Goal: Task Accomplishment & Management: Manage account settings

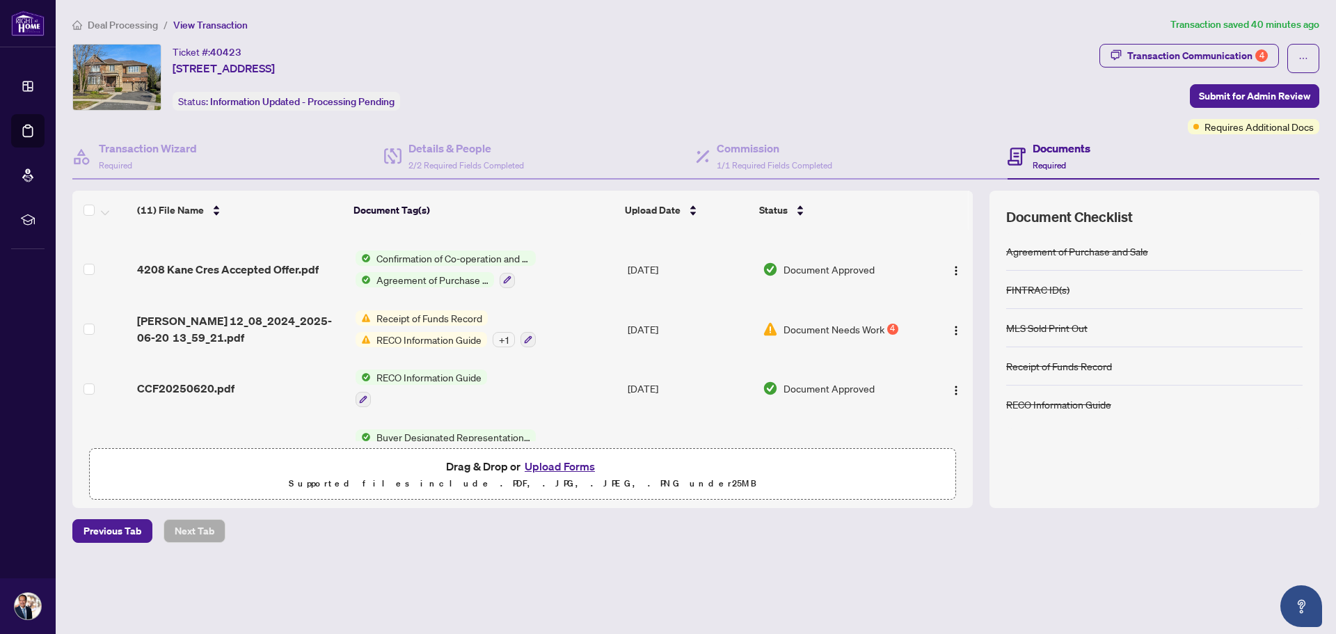
scroll to position [395, 0]
click at [420, 311] on span "Receipt of Funds Record" at bounding box center [429, 315] width 117 height 15
click at [805, 324] on span "Document Needs Work" at bounding box center [834, 326] width 101 height 15
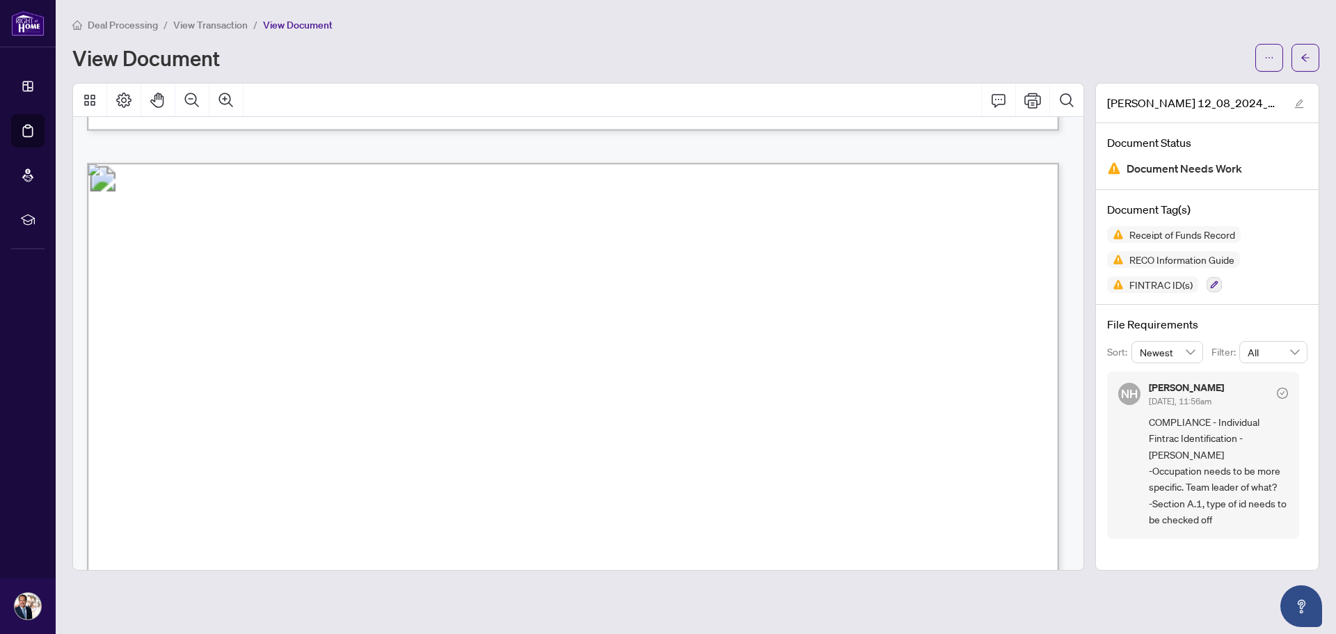
scroll to position [1253, 0]
click at [1293, 54] on button "button" at bounding box center [1306, 58] width 28 height 28
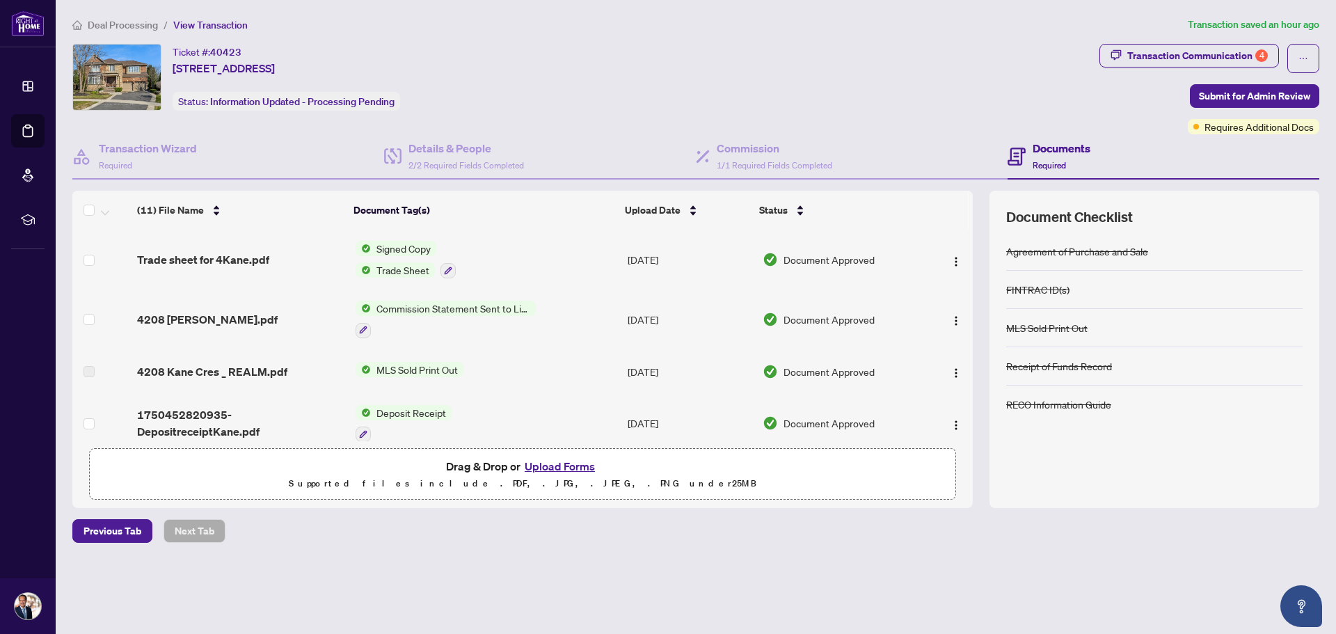
click at [207, 19] on span "View Transaction" at bounding box center [210, 25] width 74 height 13
click at [206, 29] on span "View Transaction" at bounding box center [210, 25] width 74 height 13
click at [136, 25] on span "Deal Processing" at bounding box center [123, 25] width 70 height 13
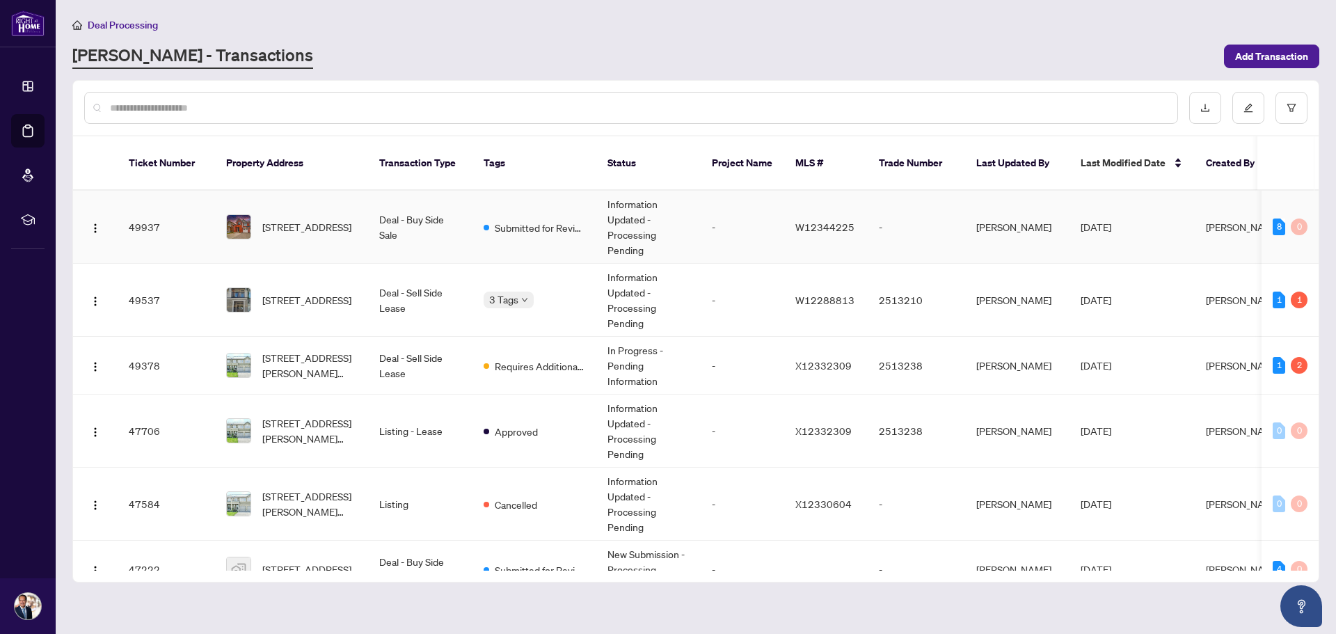
click at [294, 228] on td "[STREET_ADDRESS]" at bounding box center [291, 227] width 153 height 73
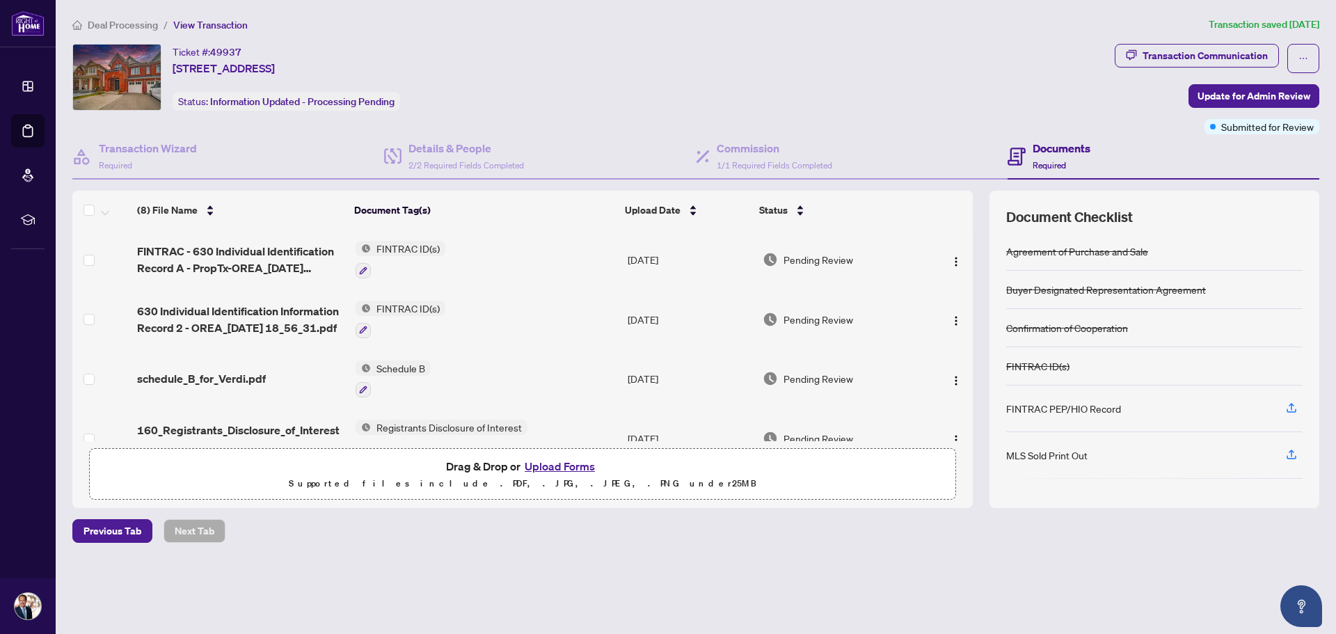
click at [551, 472] on button "Upload Forms" at bounding box center [560, 466] width 79 height 18
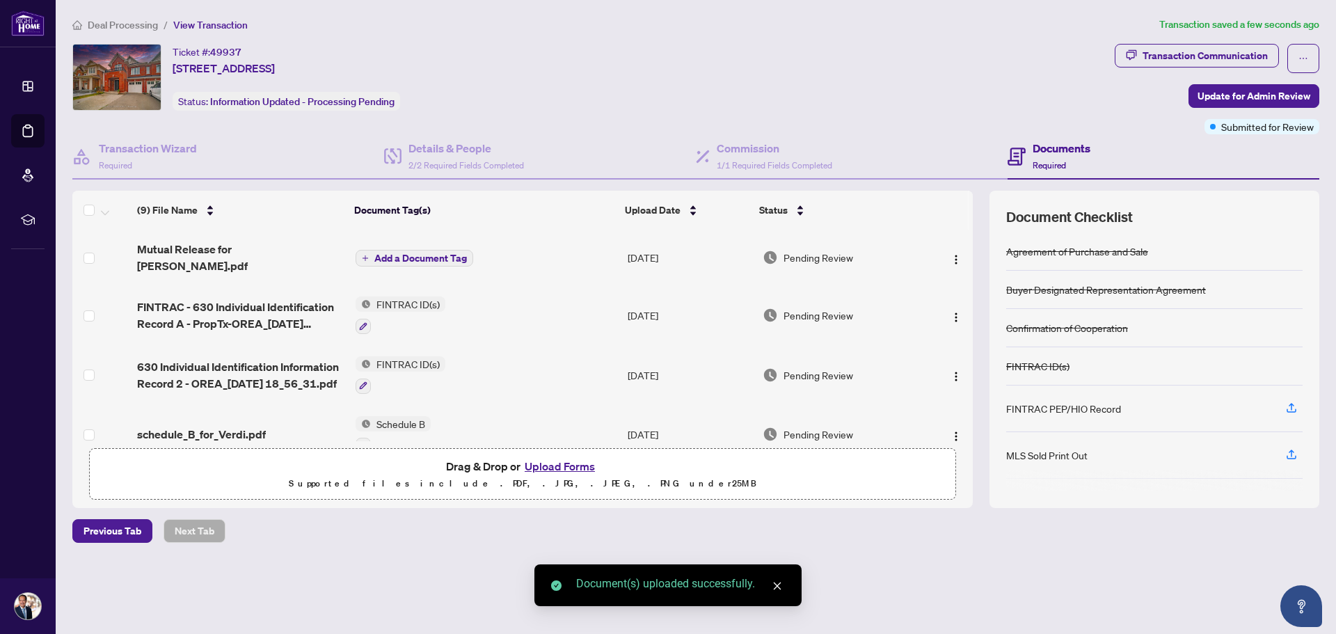
click at [411, 254] on span "Add a Document Tag" at bounding box center [420, 258] width 93 height 10
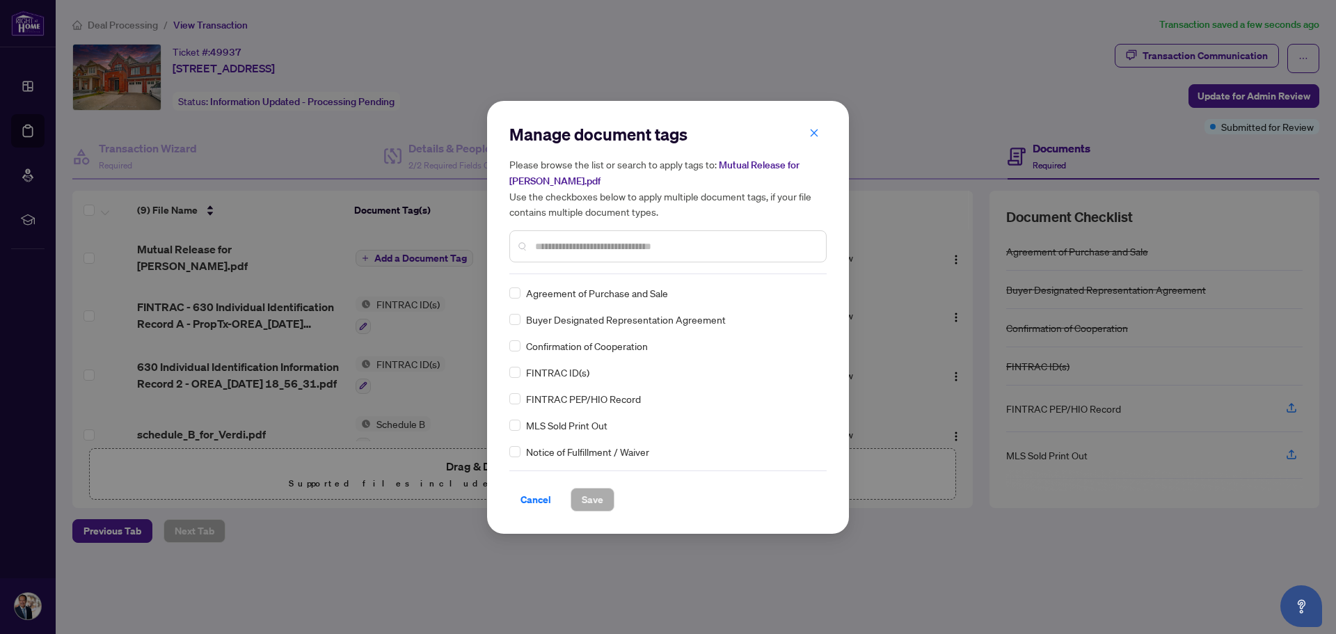
click at [550, 253] on input "text" at bounding box center [675, 246] width 280 height 15
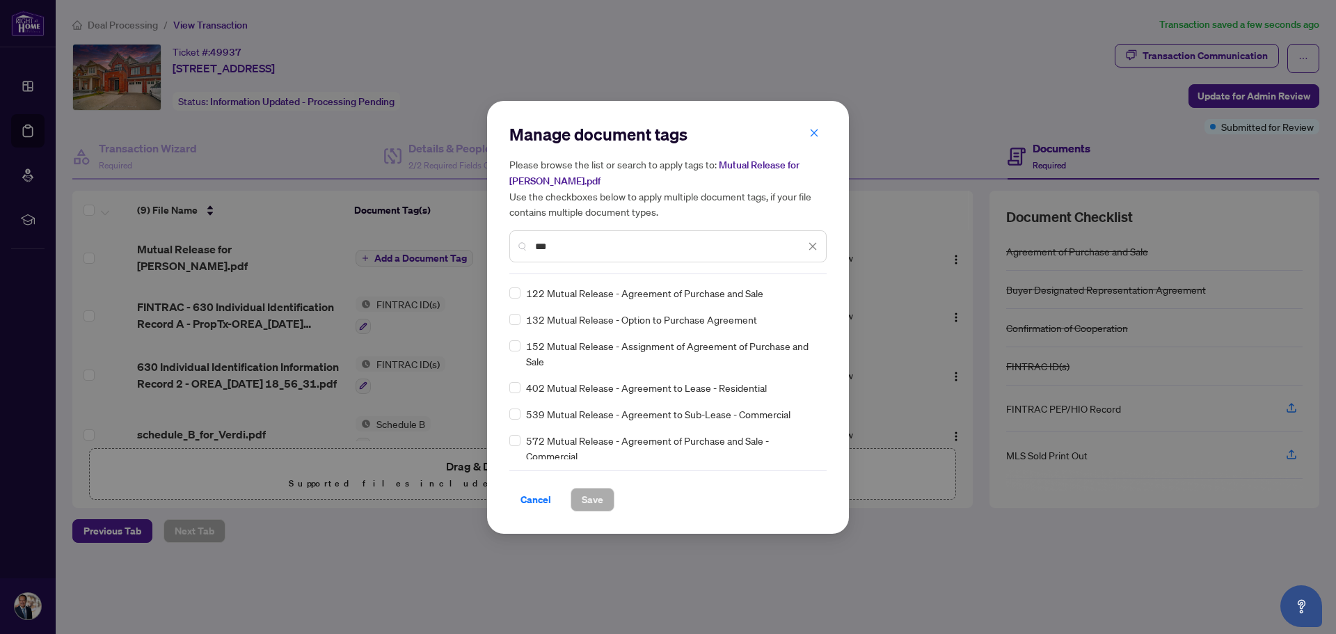
type input "***"
click at [587, 498] on span "Save" at bounding box center [593, 500] width 22 height 22
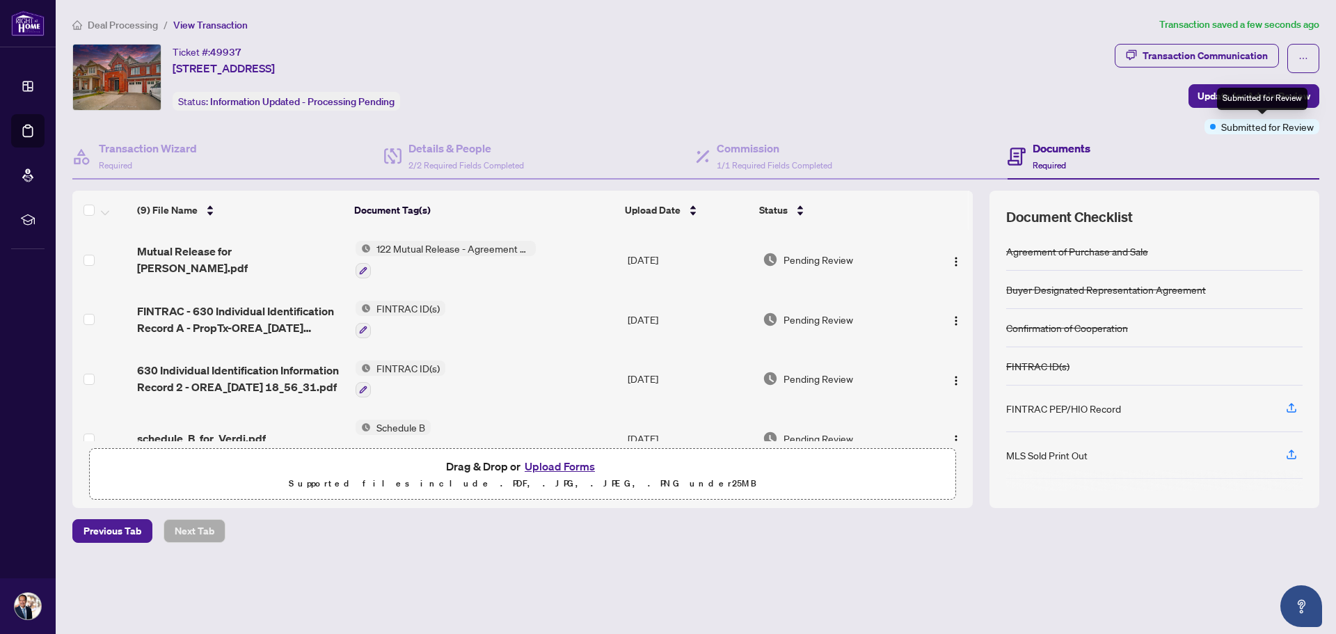
click at [1225, 102] on div "Submitted for Review" at bounding box center [1262, 99] width 90 height 22
click at [1217, 93] on span "Update for Admin Review" at bounding box center [1254, 96] width 113 height 22
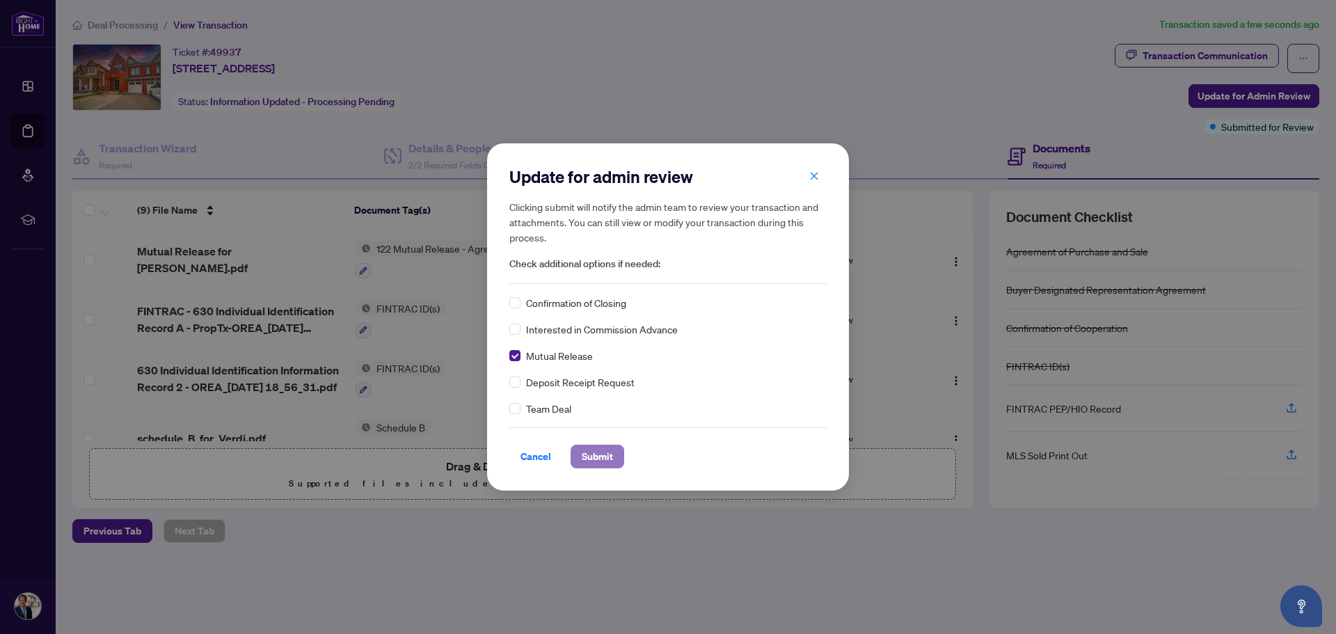
click at [594, 455] on span "Submit" at bounding box center [597, 456] width 31 height 22
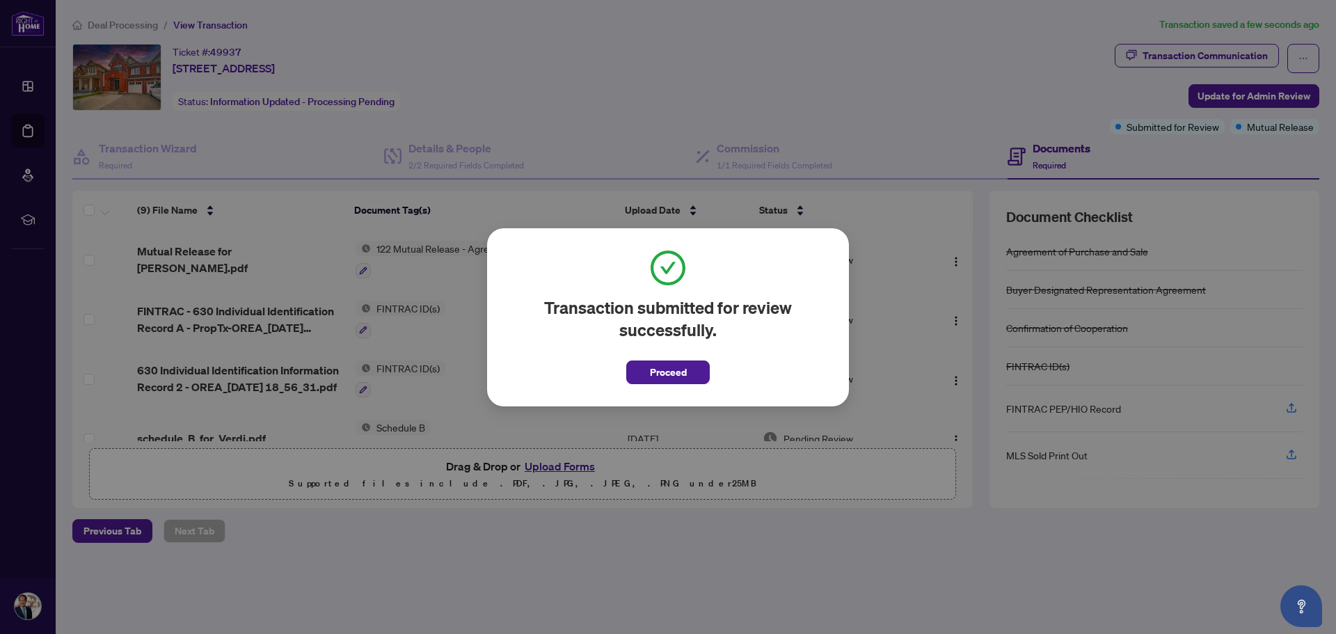
click at [652, 379] on span "Proceed" at bounding box center [668, 372] width 37 height 22
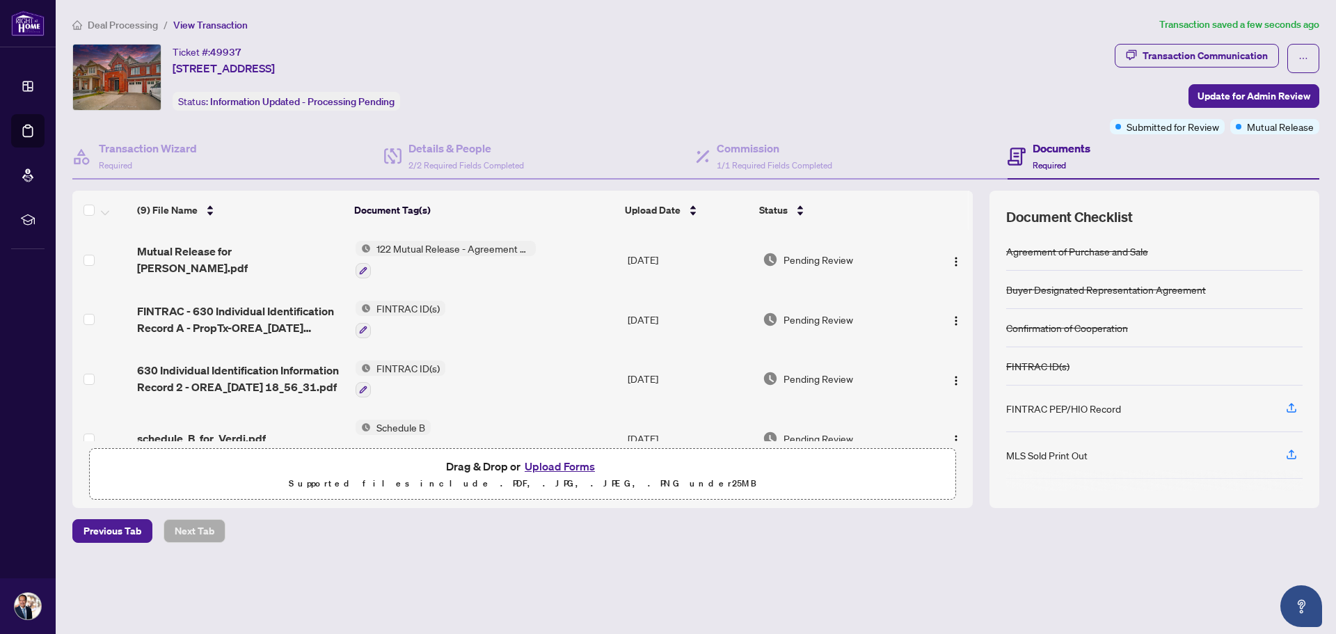
click at [136, 22] on span "Deal Processing" at bounding box center [123, 25] width 70 height 13
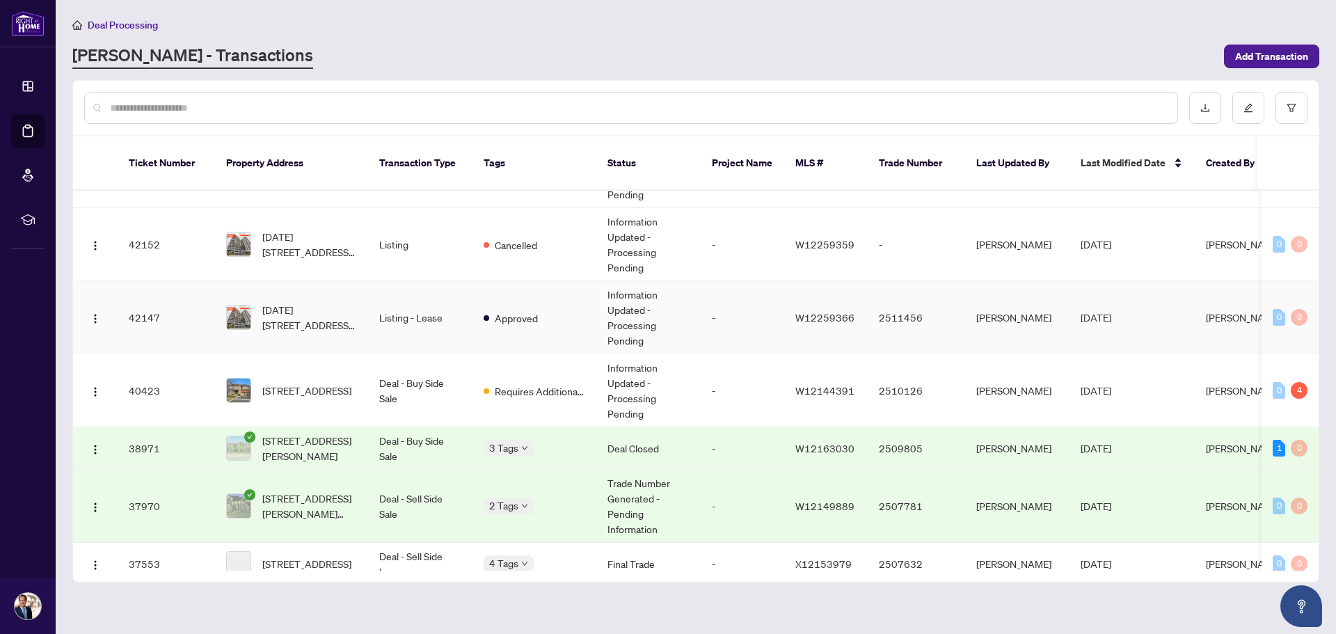
scroll to position [917, 0]
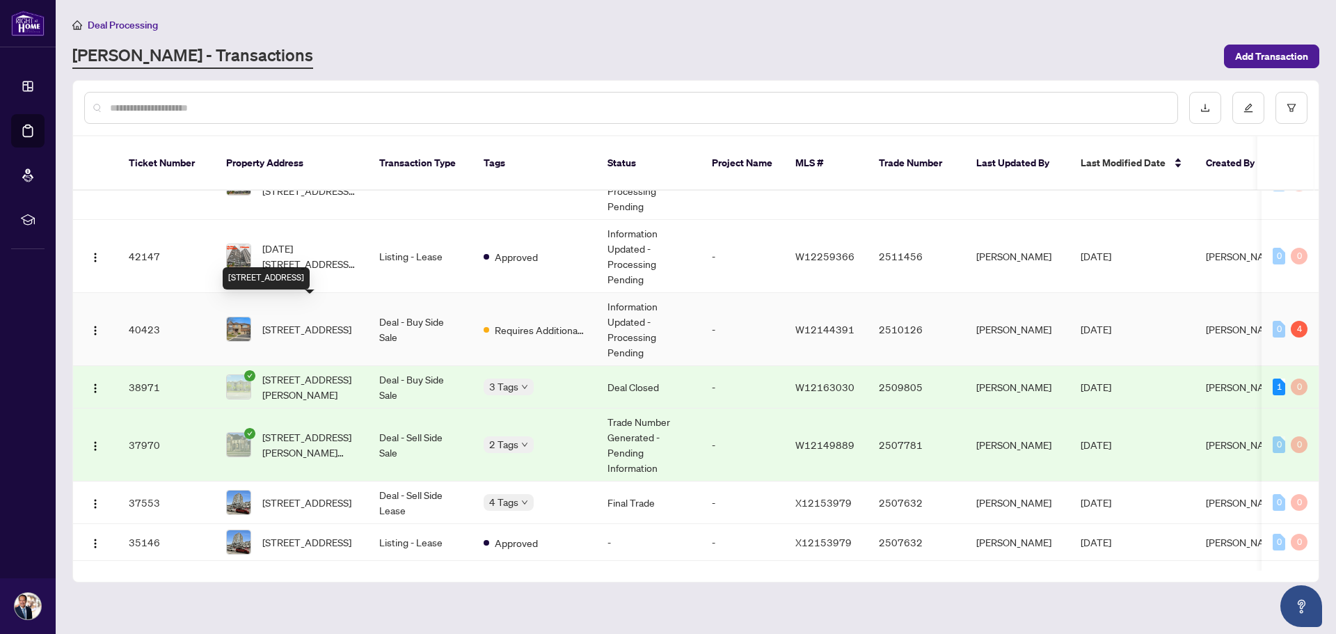
click at [299, 322] on span "[STREET_ADDRESS]" at bounding box center [306, 329] width 89 height 15
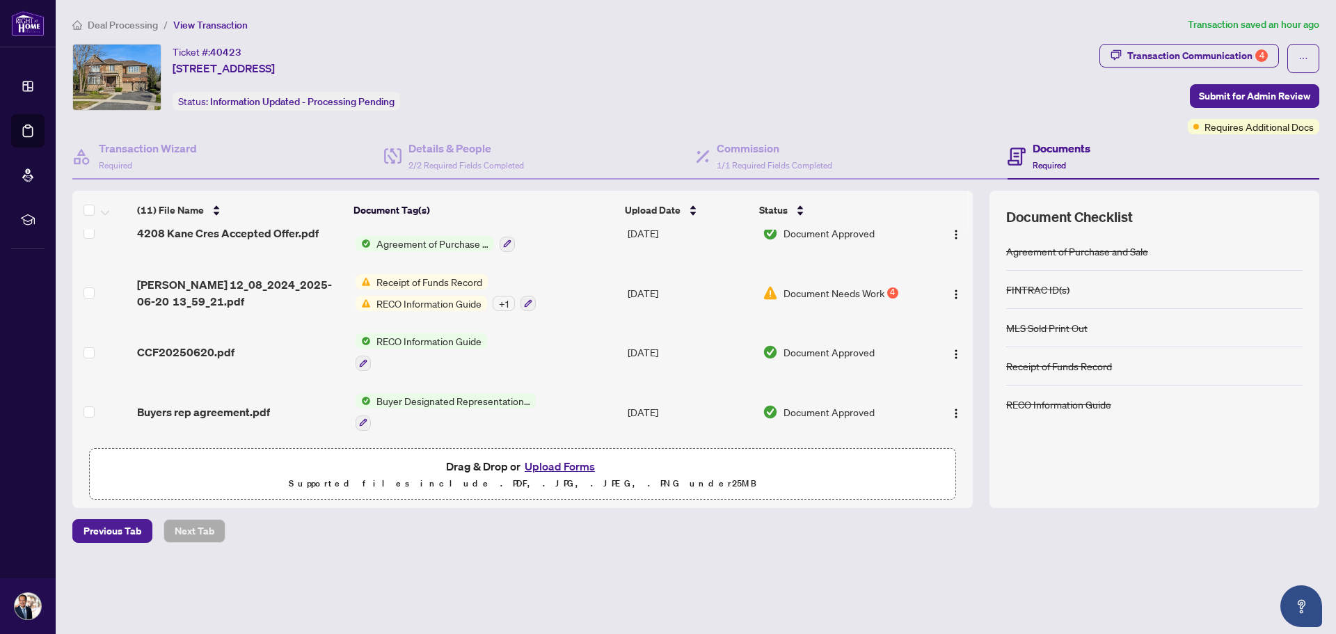
scroll to position [432, 0]
click at [440, 278] on span "Receipt of Funds Record" at bounding box center [429, 281] width 117 height 15
click at [960, 287] on button "button" at bounding box center [956, 292] width 22 height 22
click at [862, 287] on span "Document Needs Work" at bounding box center [834, 292] width 101 height 15
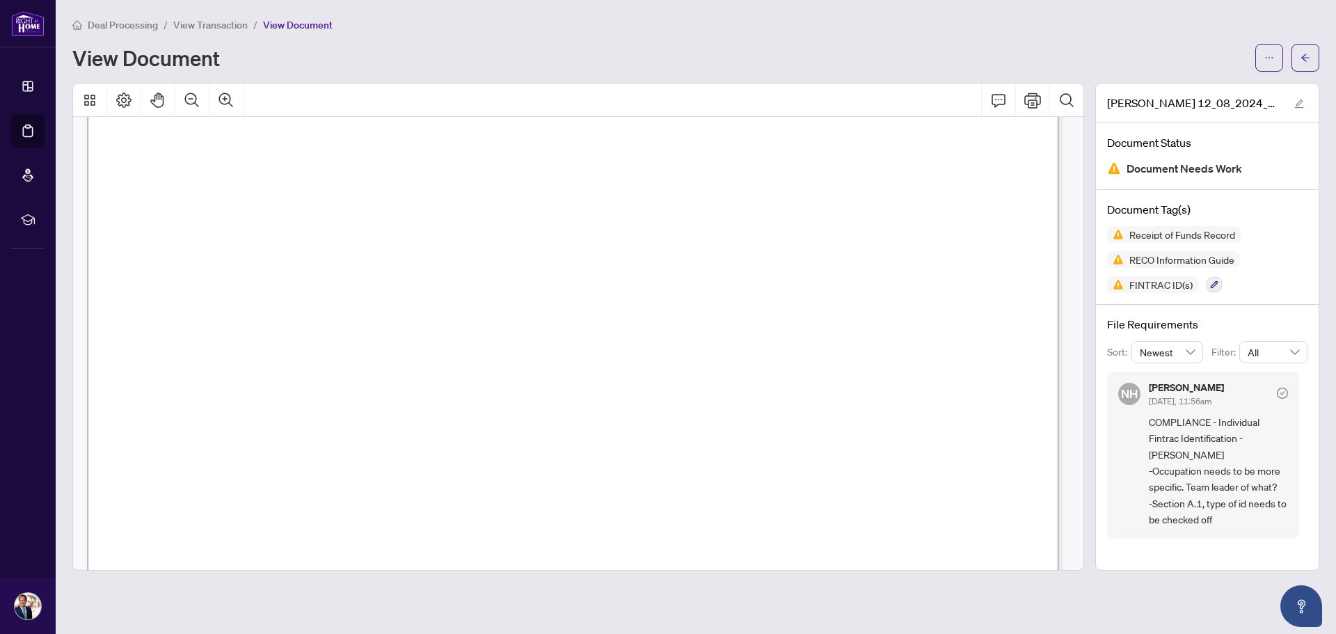
scroll to position [59, 0]
click at [1029, 100] on icon "Print" at bounding box center [1033, 100] width 17 height 17
